Goal: Task Accomplishment & Management: Manage account settings

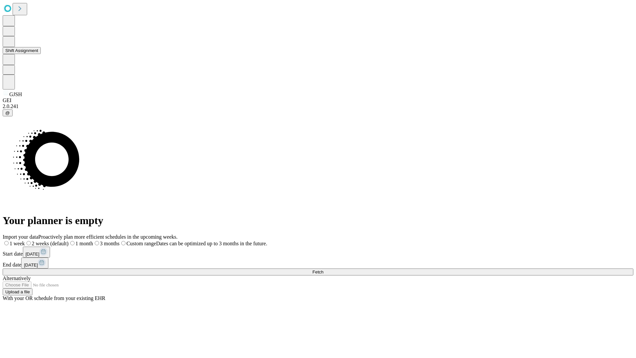
click at [41, 54] on button "Shift Assignment" at bounding box center [22, 50] width 38 height 7
